Goal: Communication & Community: Answer question/provide support

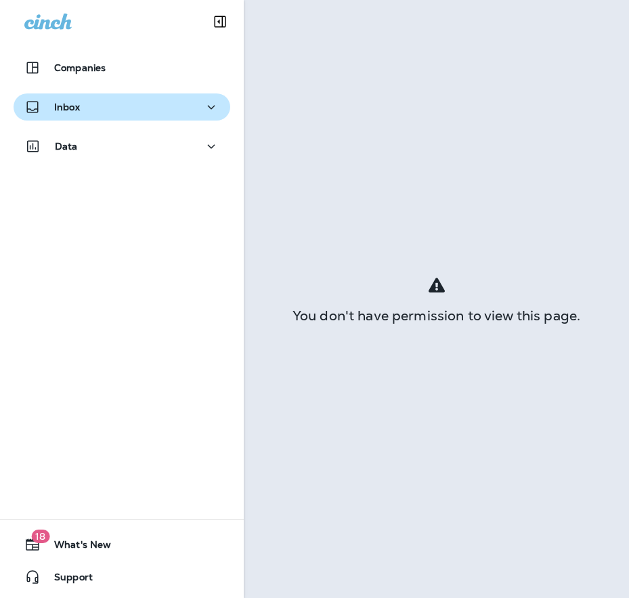
click at [108, 114] on div "Inbox" at bounding box center [121, 107] width 195 height 17
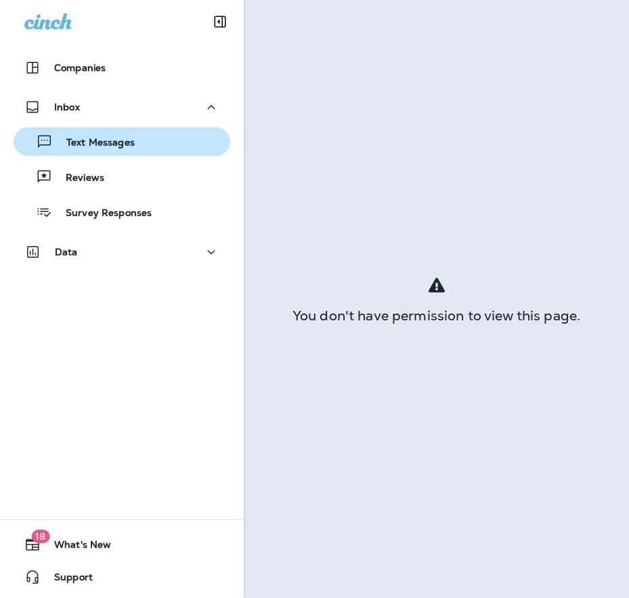
click at [81, 146] on p "Text Messages" at bounding box center [94, 143] width 82 height 13
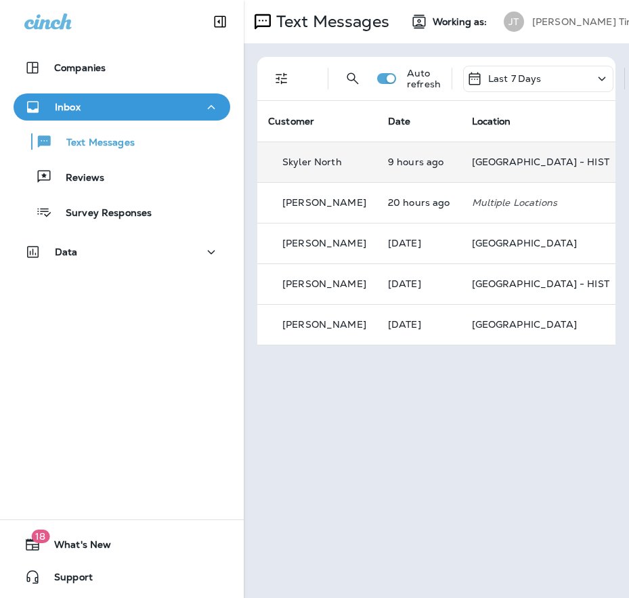
click at [450, 150] on td "9 hours ago" at bounding box center [419, 162] width 84 height 41
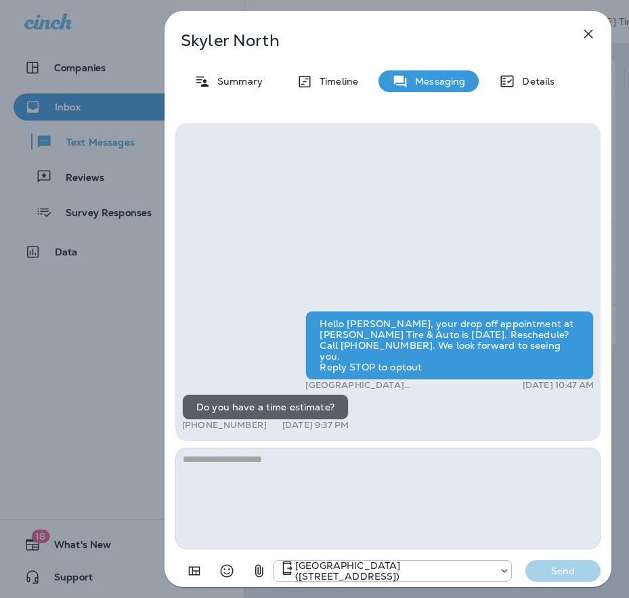
click at [344, 475] on textarea at bounding box center [387, 499] width 425 height 102
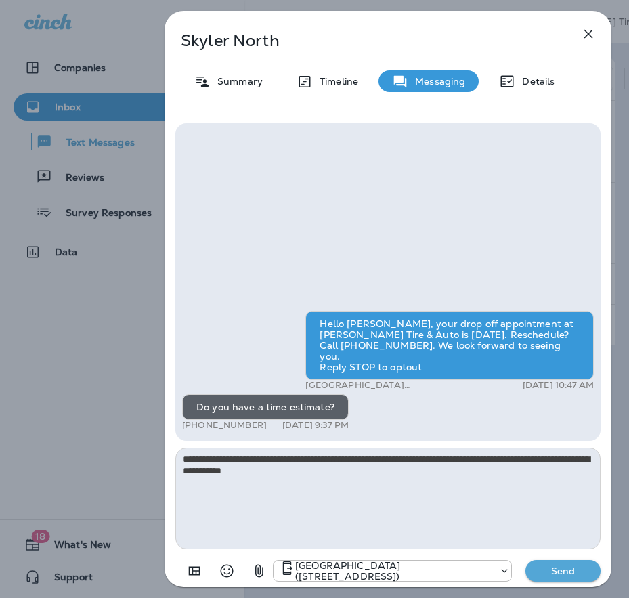
type textarea "**********"
click at [571, 576] on p "Send" at bounding box center [563, 571] width 57 height 12
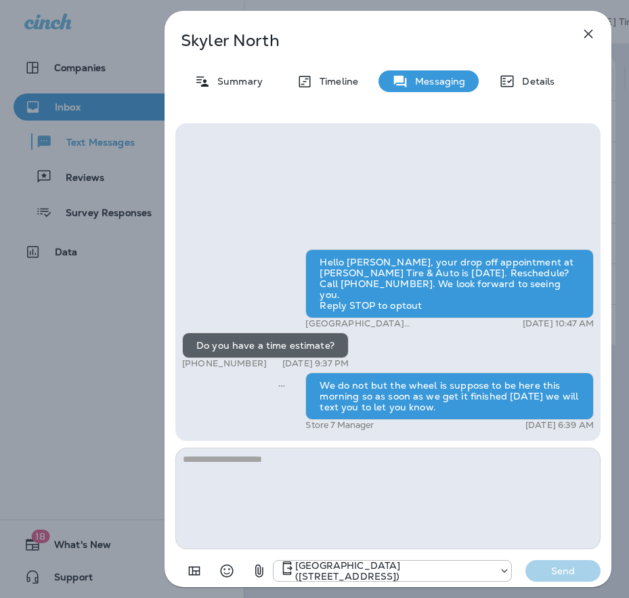
click at [596, 30] on icon "button" at bounding box center [588, 34] width 16 height 16
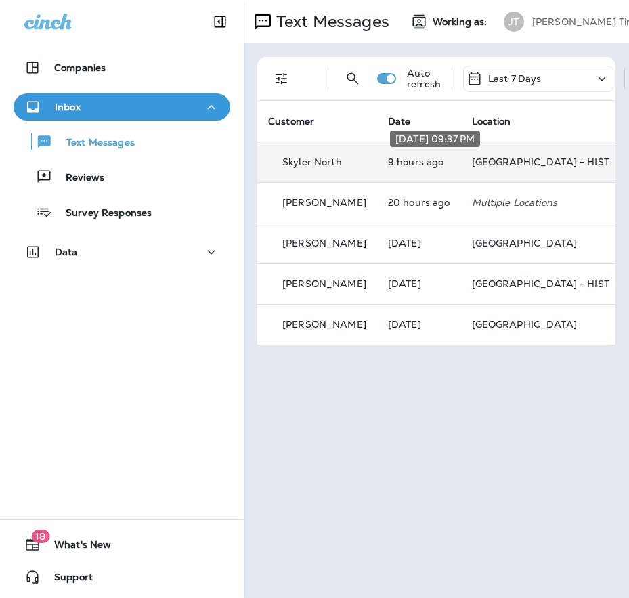
click at [406, 167] on p "9 hours ago" at bounding box center [419, 161] width 62 height 11
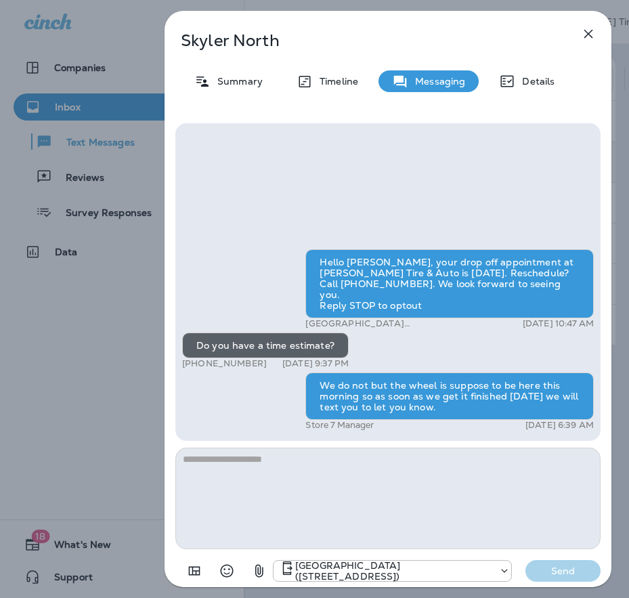
click at [584, 36] on icon "button" at bounding box center [588, 34] width 16 height 16
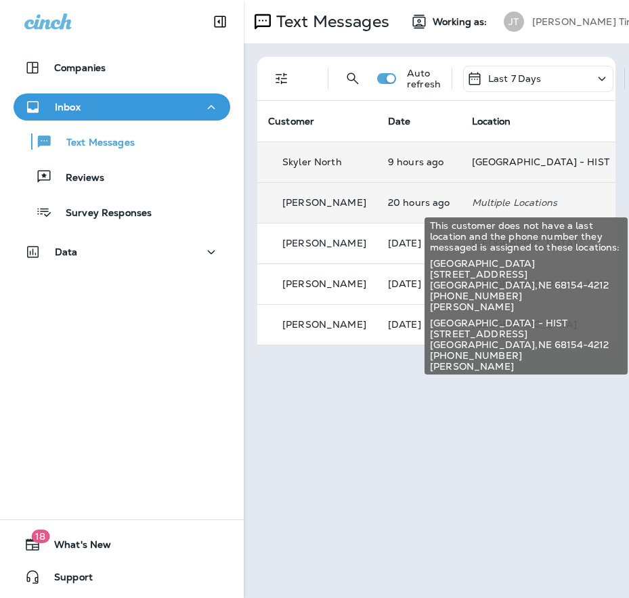
click at [483, 202] on p "Multiple Locations" at bounding box center [540, 202] width 137 height 11
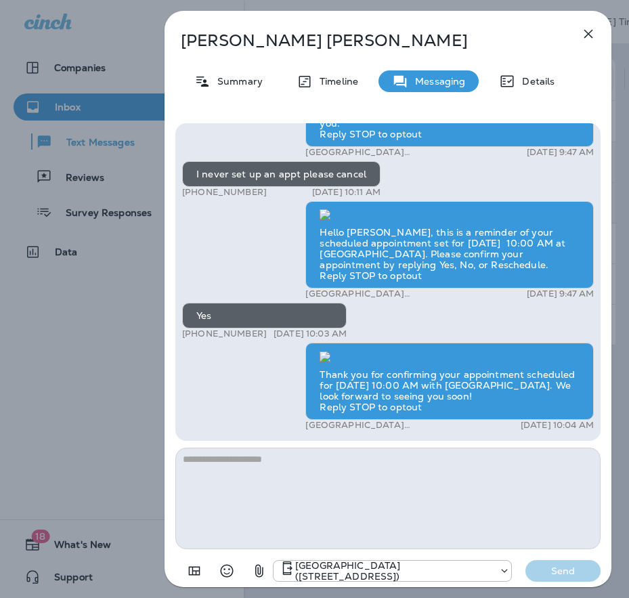
click at [587, 36] on icon "button" at bounding box center [588, 34] width 9 height 9
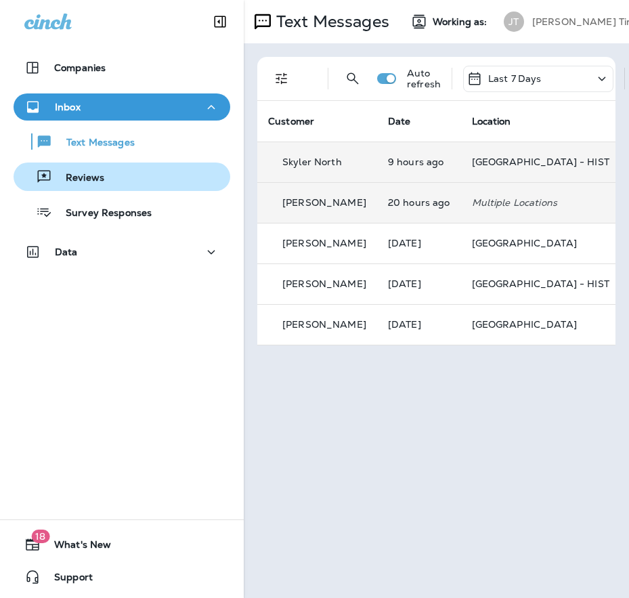
click at [72, 179] on p "Reviews" at bounding box center [78, 178] width 52 height 13
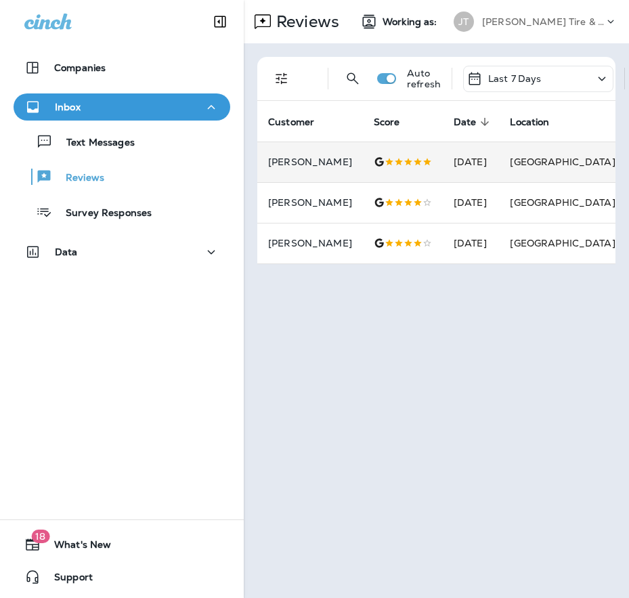
click at [391, 165] on div at bounding box center [403, 161] width 58 height 11
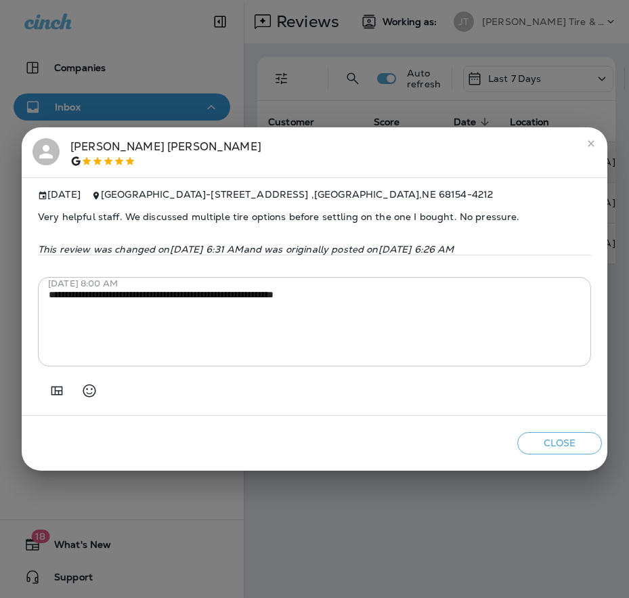
click at [576, 452] on button "Close" at bounding box center [559, 443] width 85 height 22
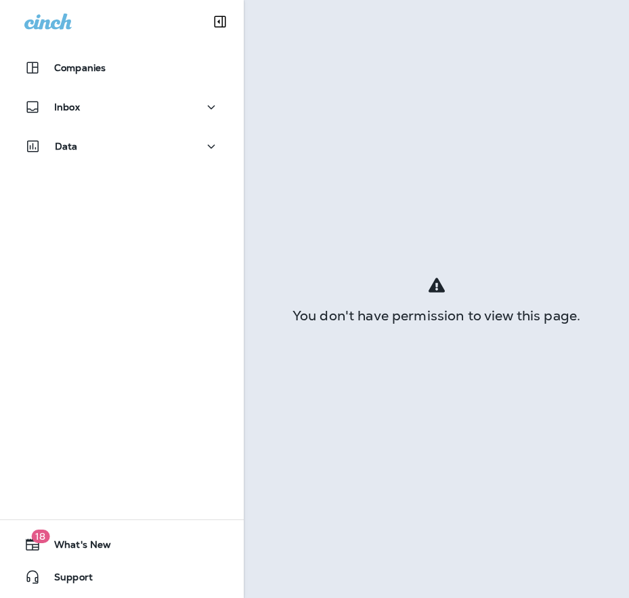
click at [381, 531] on div "You don't have permission to view this page." at bounding box center [436, 299] width 385 height 598
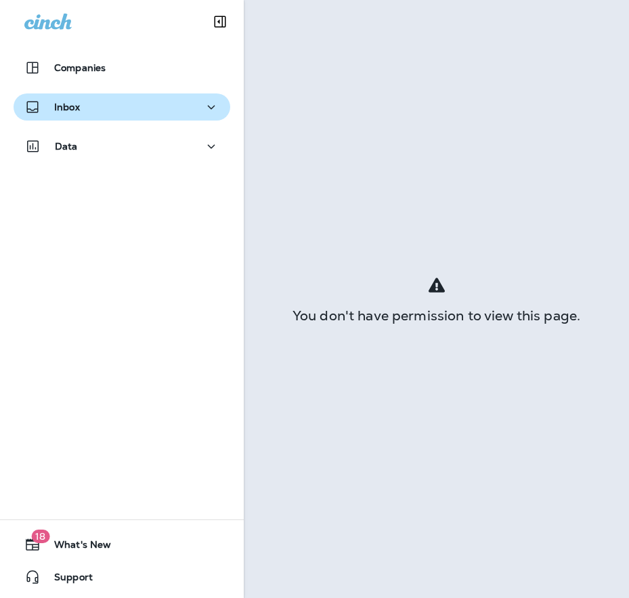
click at [91, 108] on div "Inbox" at bounding box center [121, 107] width 195 height 17
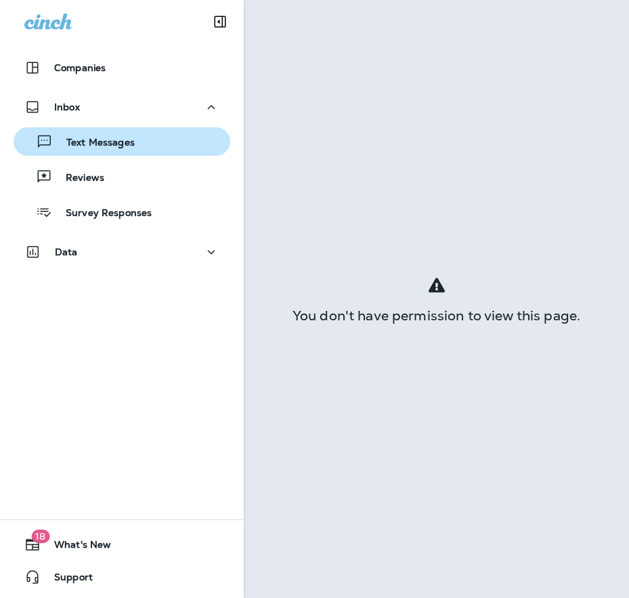
click at [70, 136] on div "Text Messages" at bounding box center [77, 141] width 116 height 20
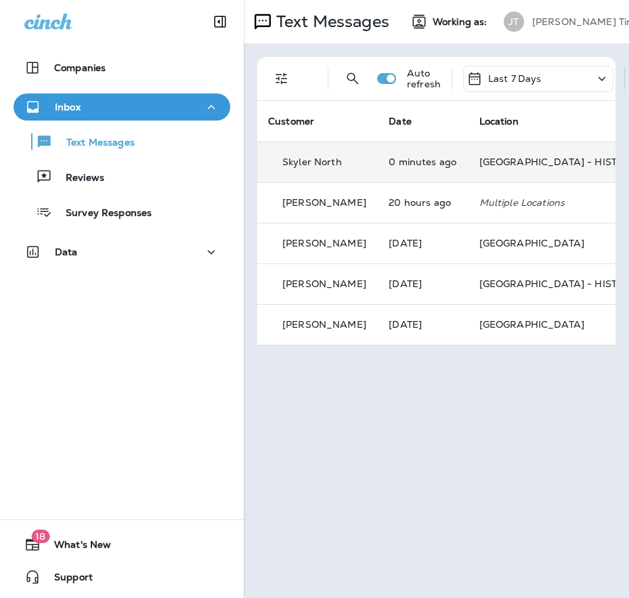
click at [318, 166] on p "Skyler North" at bounding box center [312, 161] width 60 height 11
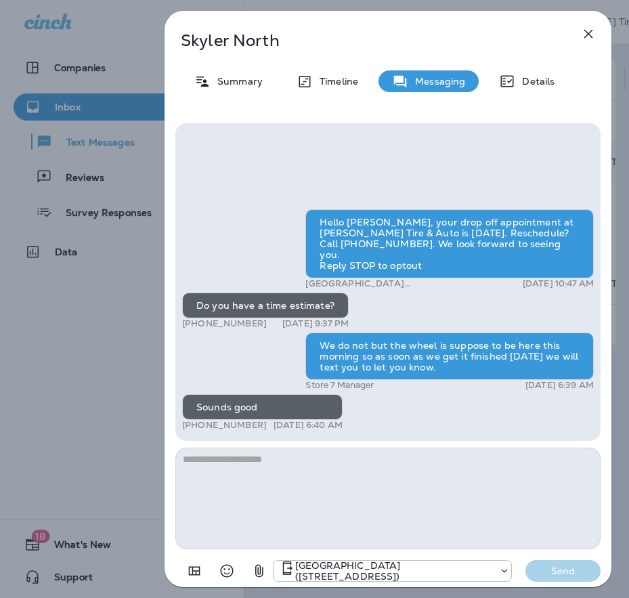
click at [592, 35] on icon "button" at bounding box center [588, 34] width 16 height 16
